Goal: Information Seeking & Learning: Learn about a topic

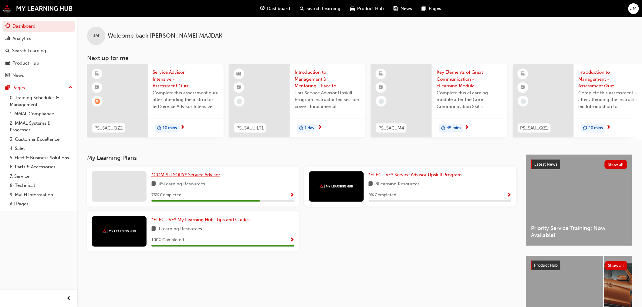
click at [176, 175] on span "*COMPULSORY* Service Advisor" at bounding box center [185, 174] width 69 height 5
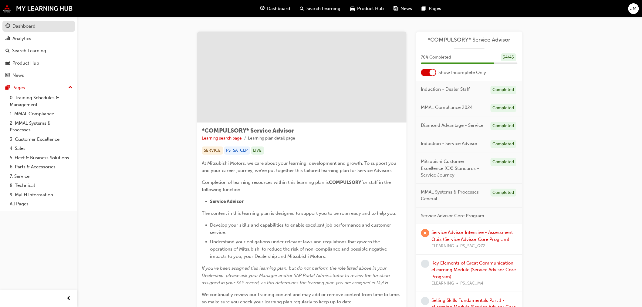
click at [27, 28] on div "Dashboard" at bounding box center [23, 26] width 23 height 7
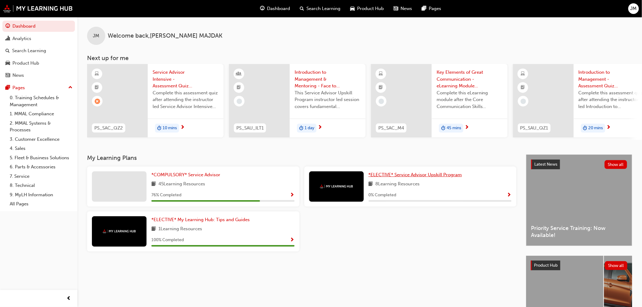
click at [418, 174] on span "*ELECTIVE* Service Advisor Upskill Program" at bounding box center [414, 174] width 93 height 5
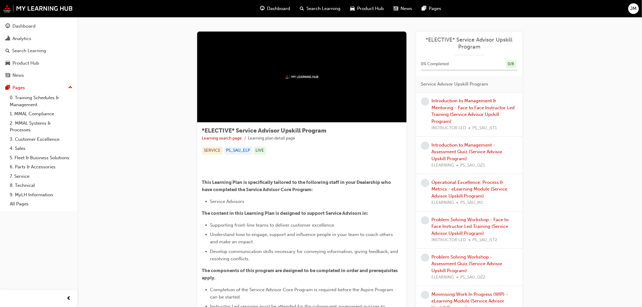
click at [271, 11] on span "Dashboard" at bounding box center [278, 8] width 23 height 7
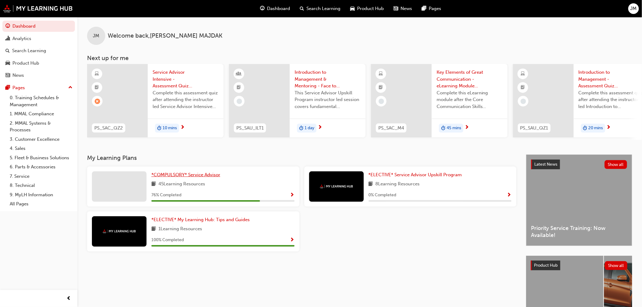
click at [175, 174] on span "*COMPULSORY* Service Advisor" at bounding box center [185, 174] width 69 height 5
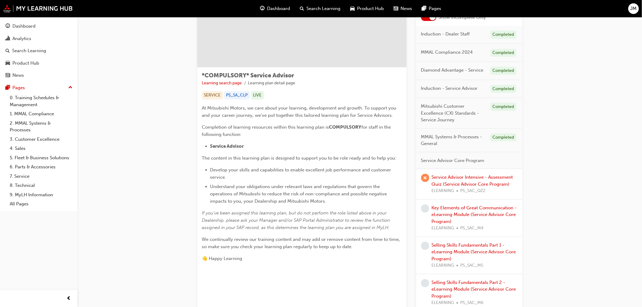
drag, startPoint x: 165, startPoint y: 277, endPoint x: 165, endPoint y: 303, distance: 25.2
